Goal: Use online tool/utility: Utilize a website feature to perform a specific function

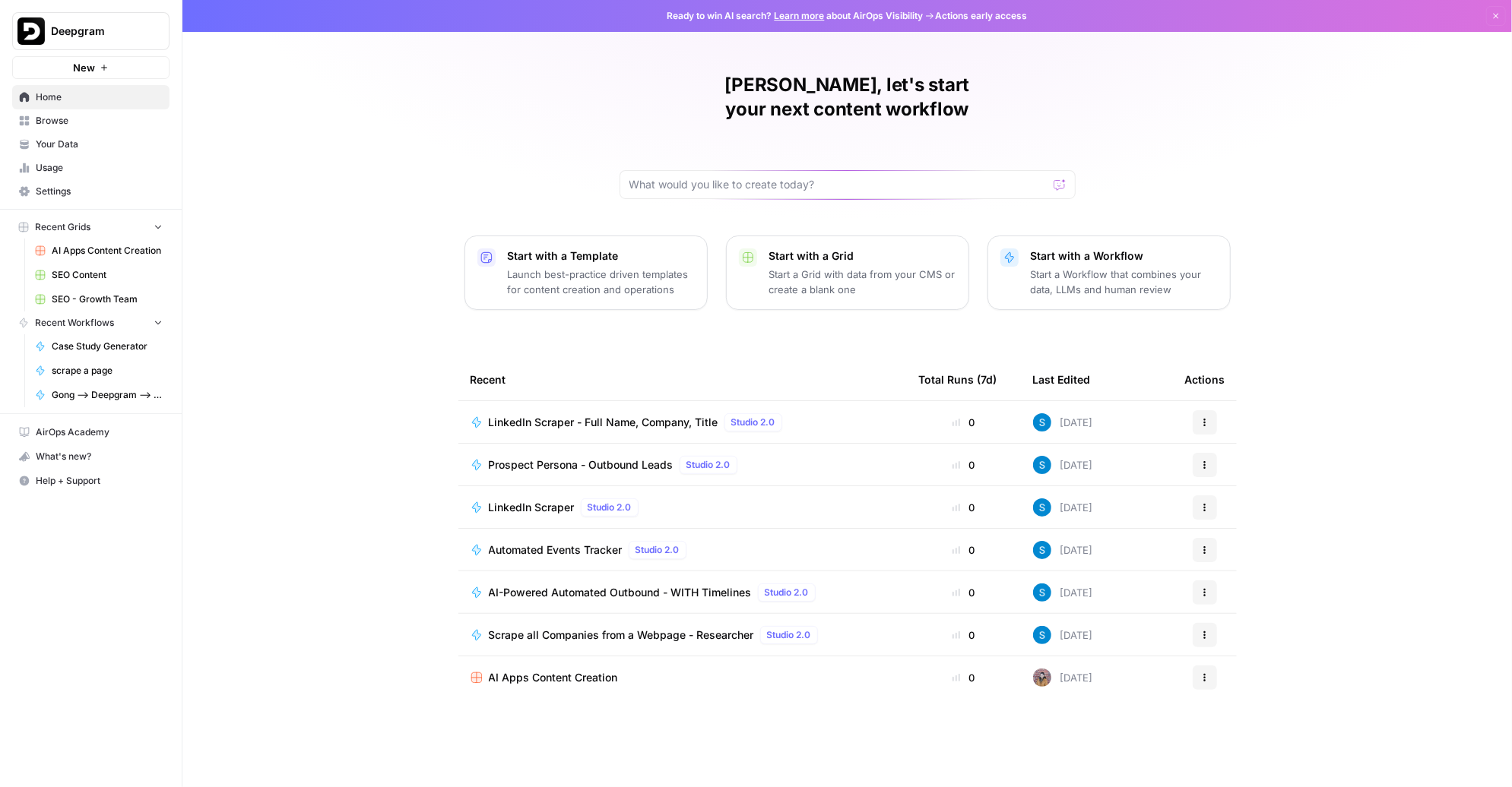
click at [88, 318] on span "Recent Workflows" at bounding box center [75, 322] width 79 height 14
click at [97, 116] on span "Browse" at bounding box center [99, 121] width 127 height 14
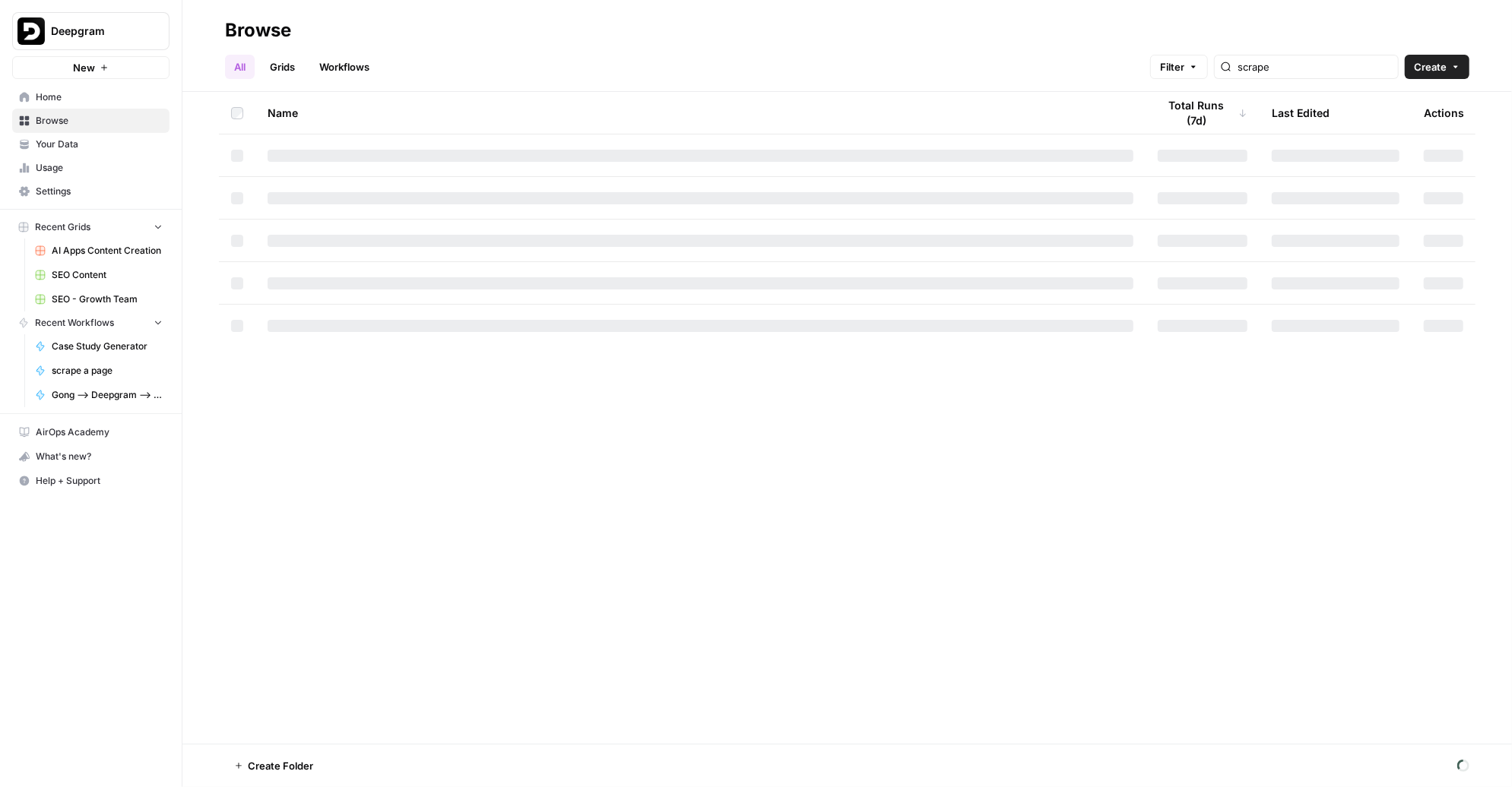
click at [361, 64] on link "Workflows" at bounding box center [344, 67] width 68 height 25
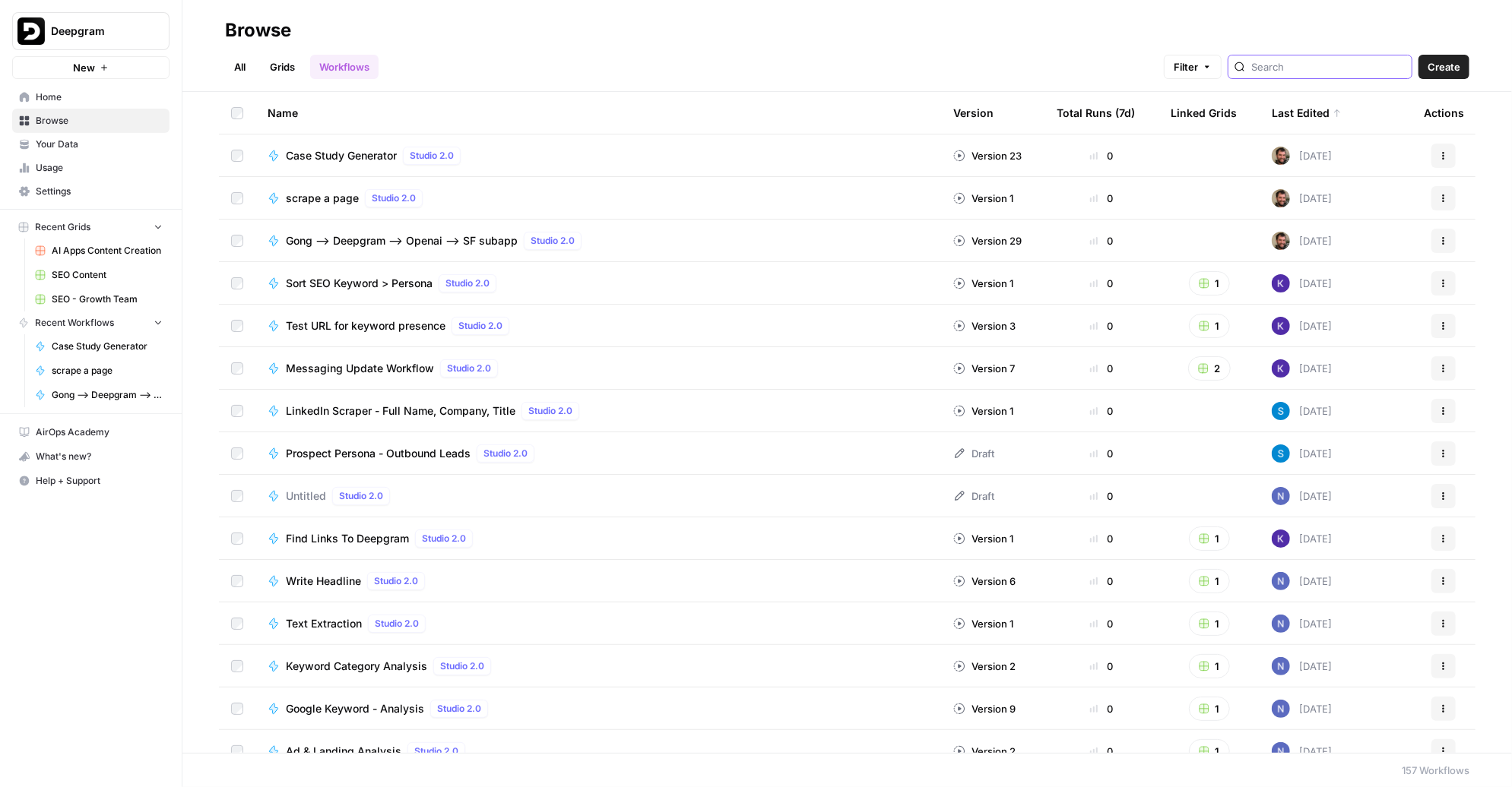
click at [1333, 64] on input "search" at bounding box center [1328, 67] width 154 height 15
type input "p"
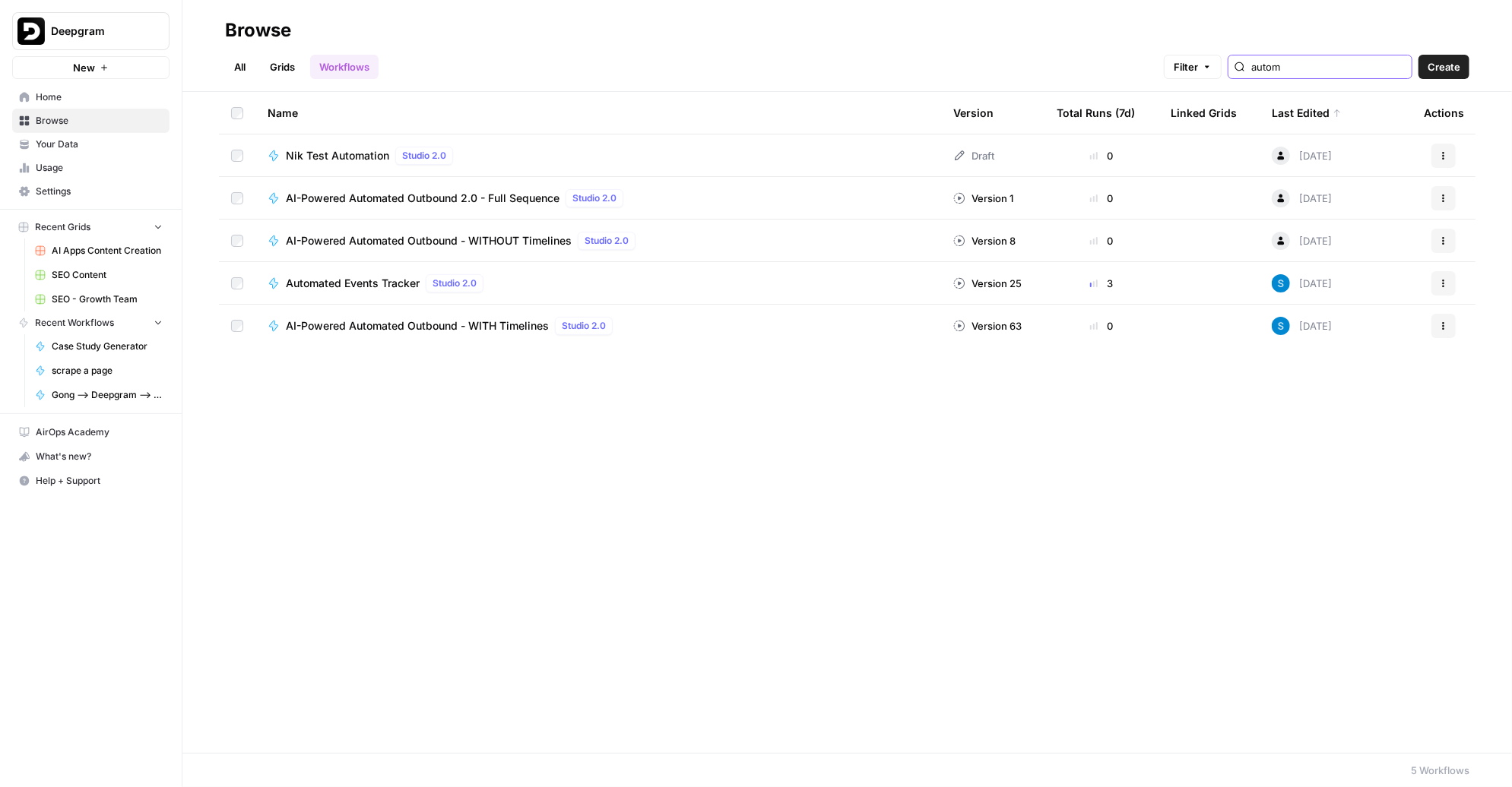
type input "autom"
click at [381, 322] on span "AI-Powered Automated Outbound - WITH Timelines" at bounding box center [417, 326] width 263 height 15
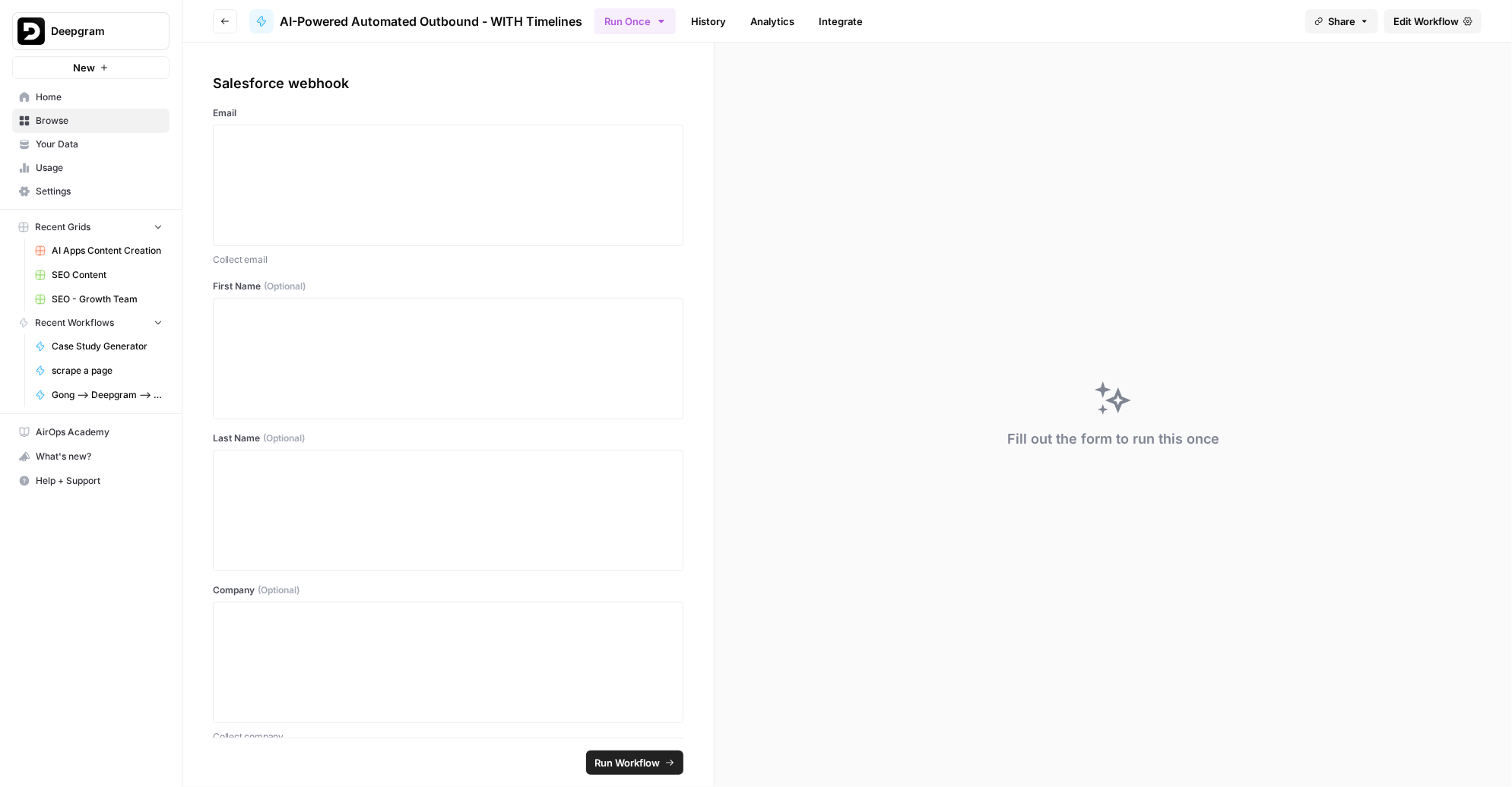
click at [1224, 165] on div "Fill out the form to run this once" at bounding box center [1113, 415] width 798 height 745
